Goal: Task Accomplishment & Management: Manage account settings

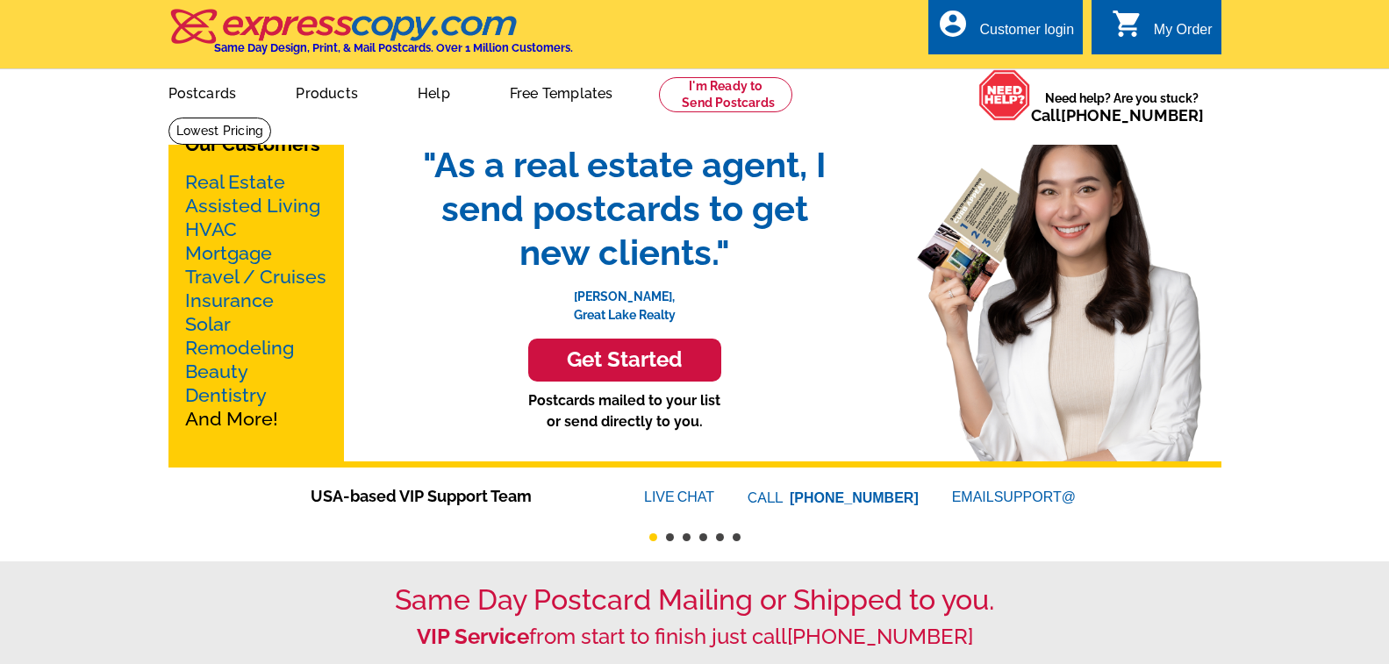
click at [1039, 33] on div "Customer login" at bounding box center [1027, 34] width 95 height 25
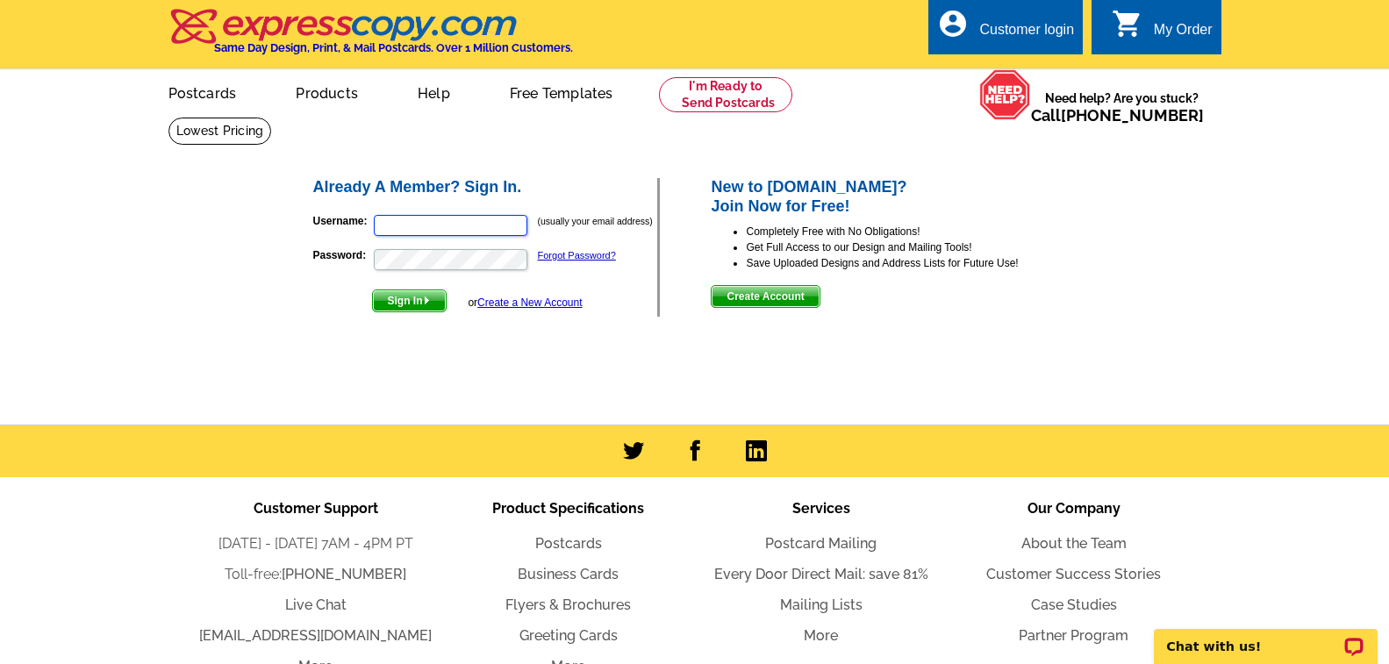
type input "[EMAIL_ADDRESS][DOMAIN_NAME]"
click at [420, 308] on span "Sign In" at bounding box center [409, 301] width 73 height 21
